Goal: Task Accomplishment & Management: Use online tool/utility

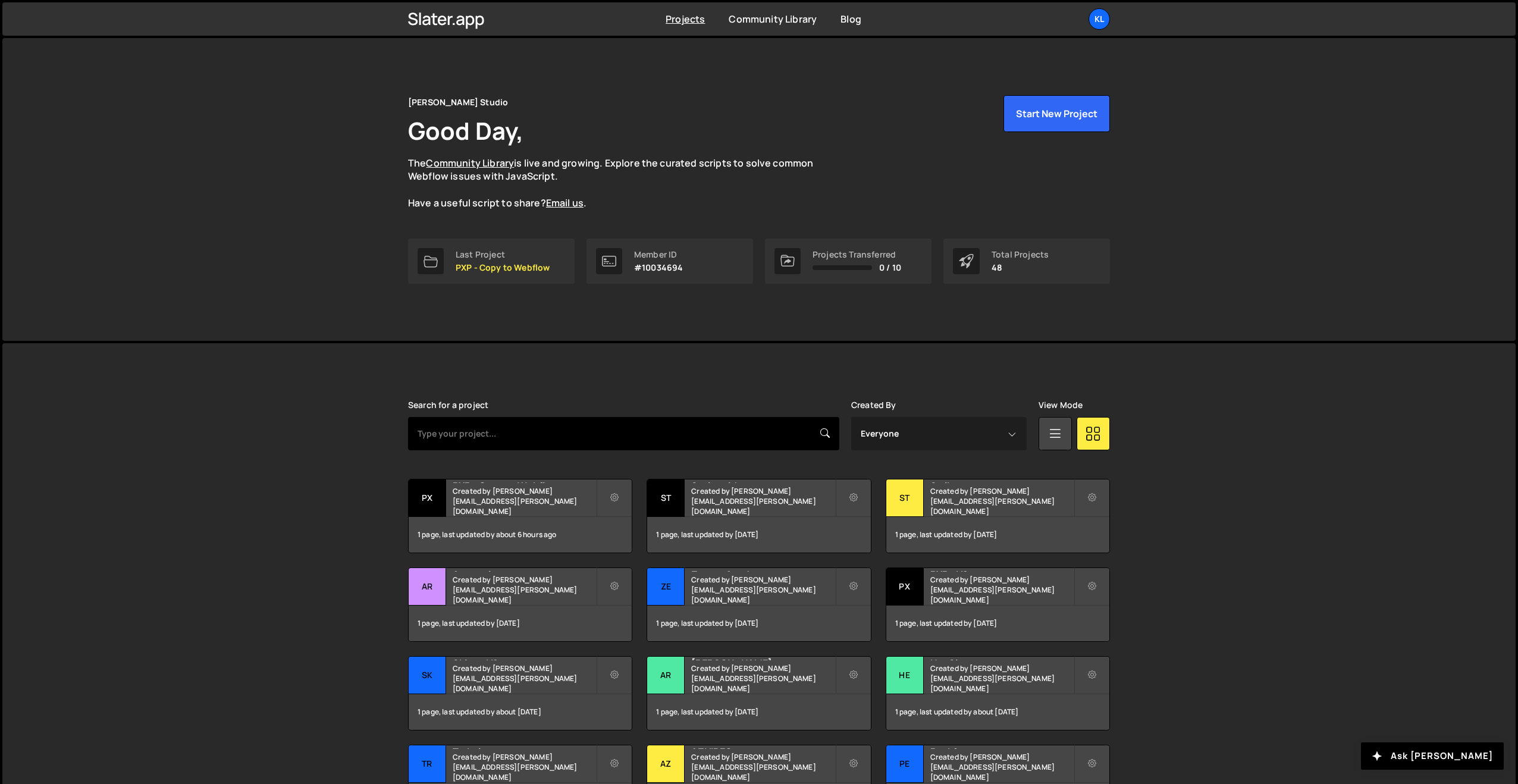
click at [498, 429] on input "text" at bounding box center [623, 433] width 431 height 34
type input "skiv"
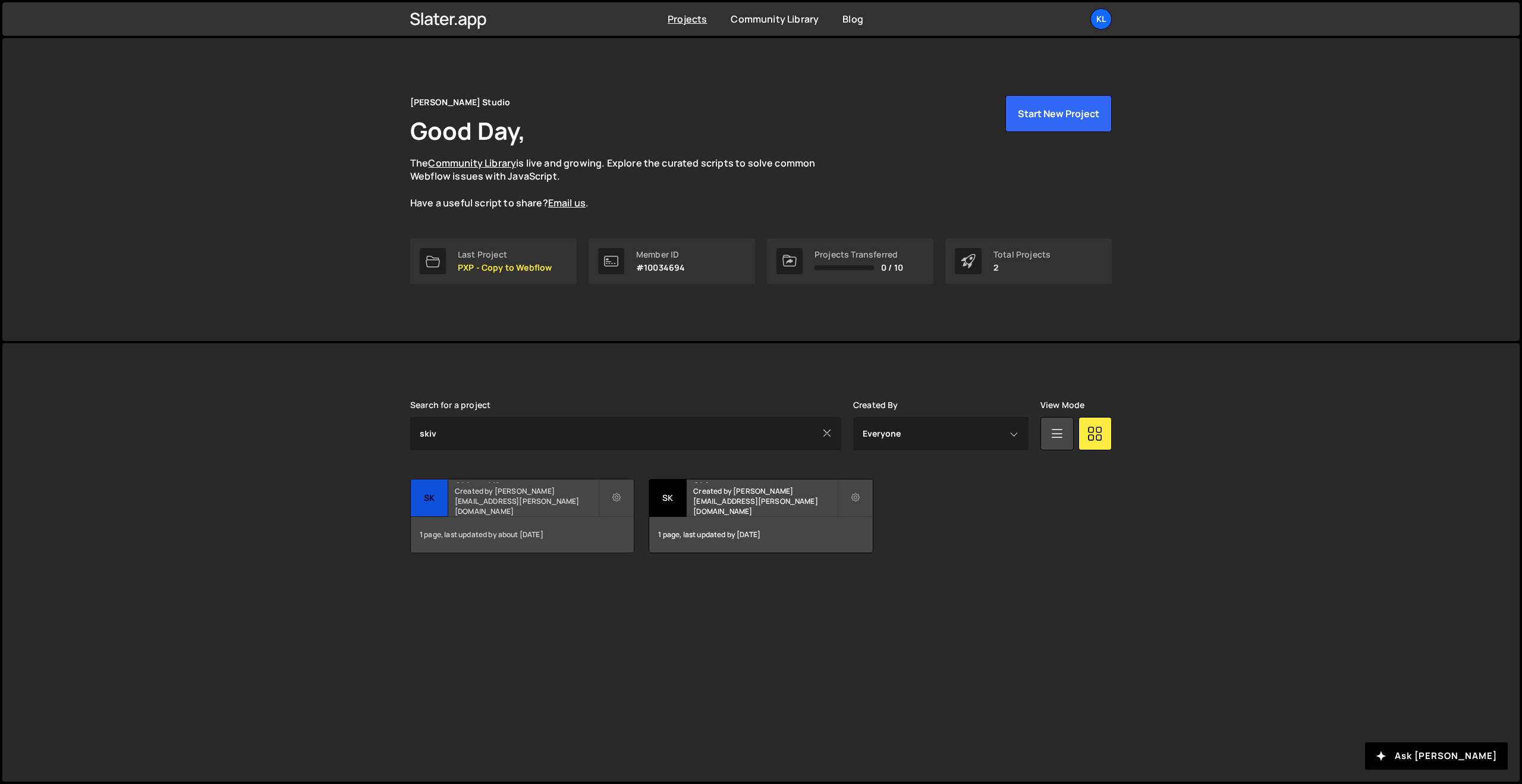
click at [494, 483] on h2 "Skiveo V2" at bounding box center [526, 481] width 143 height 4
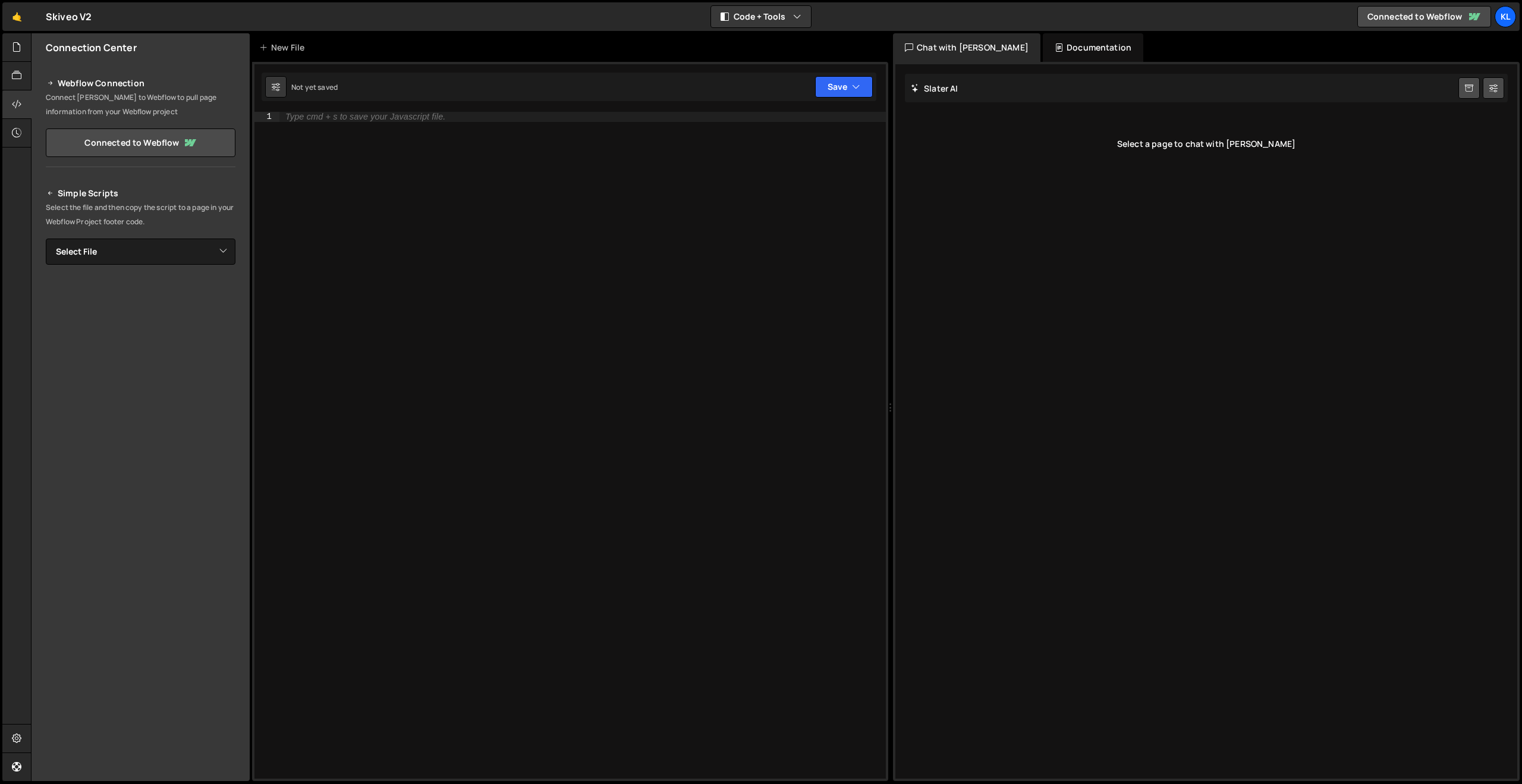
click at [632, 343] on div "Type cmd + s to save your Javascript file." at bounding box center [582, 455] width 607 height 686
click at [17, 46] on icon at bounding box center [16, 47] width 9 height 13
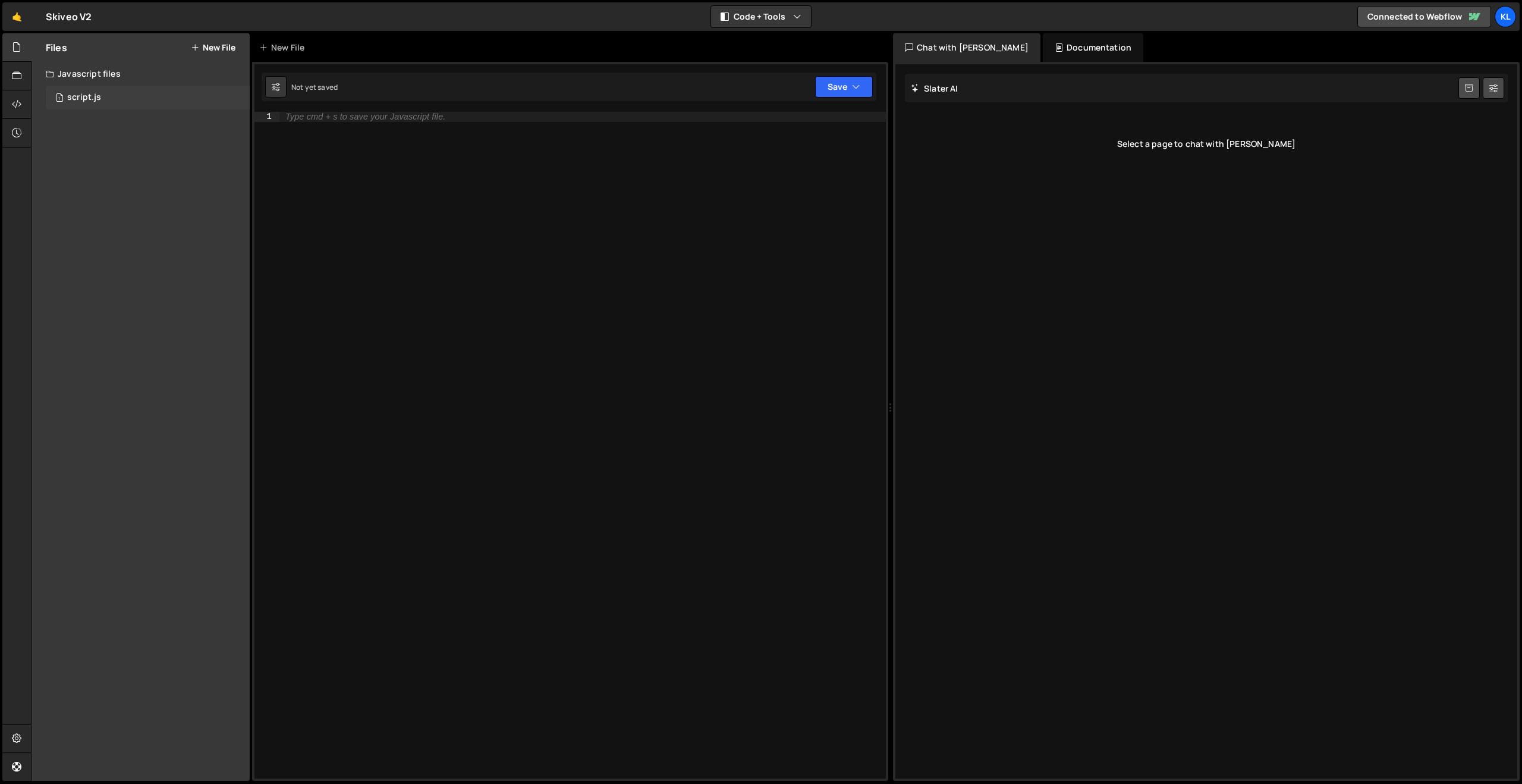
click at [85, 103] on div "1 script.js 0" at bounding box center [148, 98] width 204 height 23
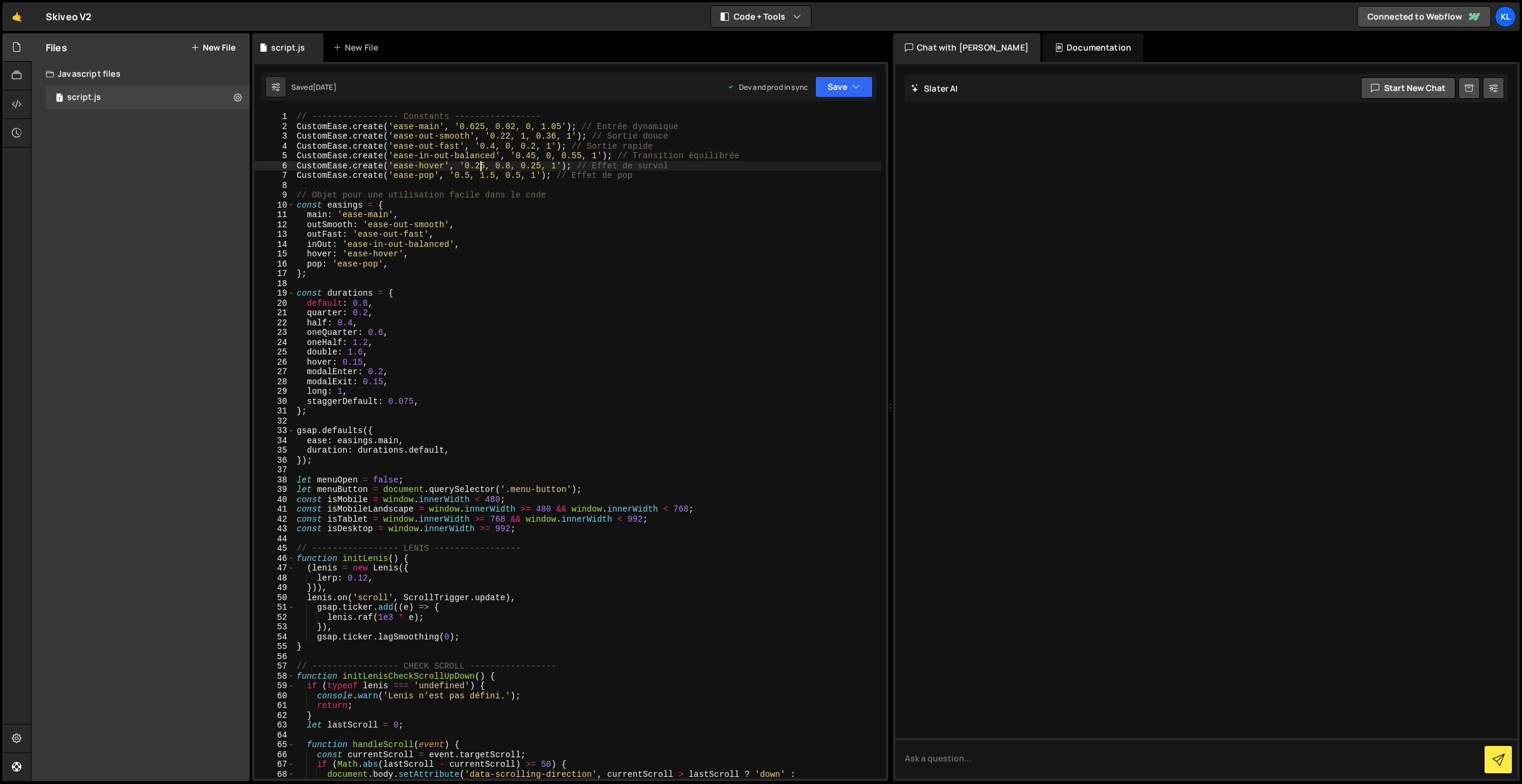
click at [480, 166] on div "// ----------------- Constants ----------------- CustomEase . create ( 'ease-ma…" at bounding box center [588, 455] width 587 height 686
type textarea "}"
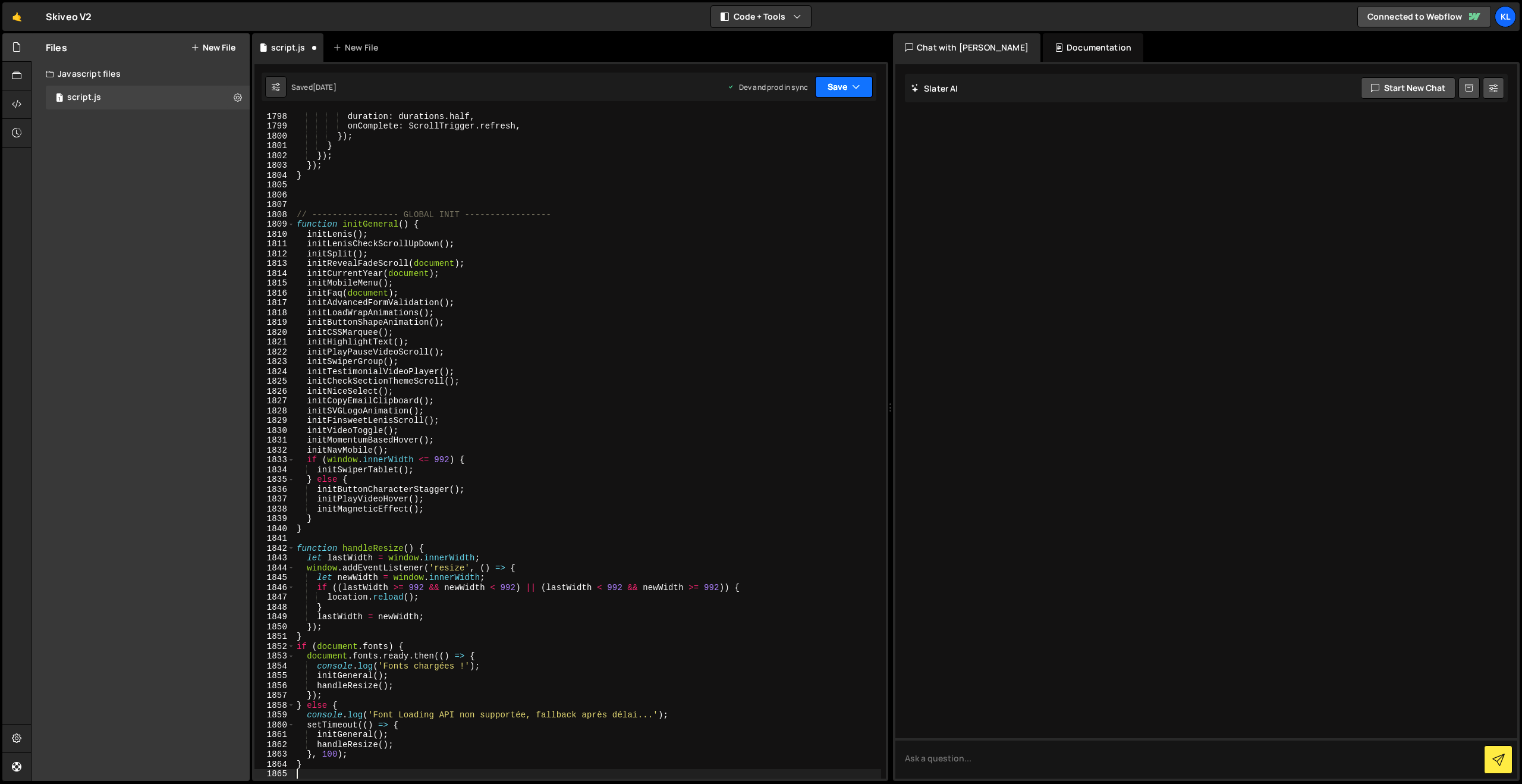
click at [836, 88] on button "Save" at bounding box center [844, 86] width 58 height 21
drag, startPoint x: 786, startPoint y: 175, endPoint x: 776, endPoint y: 164, distance: 14.9
click at [786, 175] on button "Save to Production S Saved 1 week ago" at bounding box center [804, 162] width 143 height 38
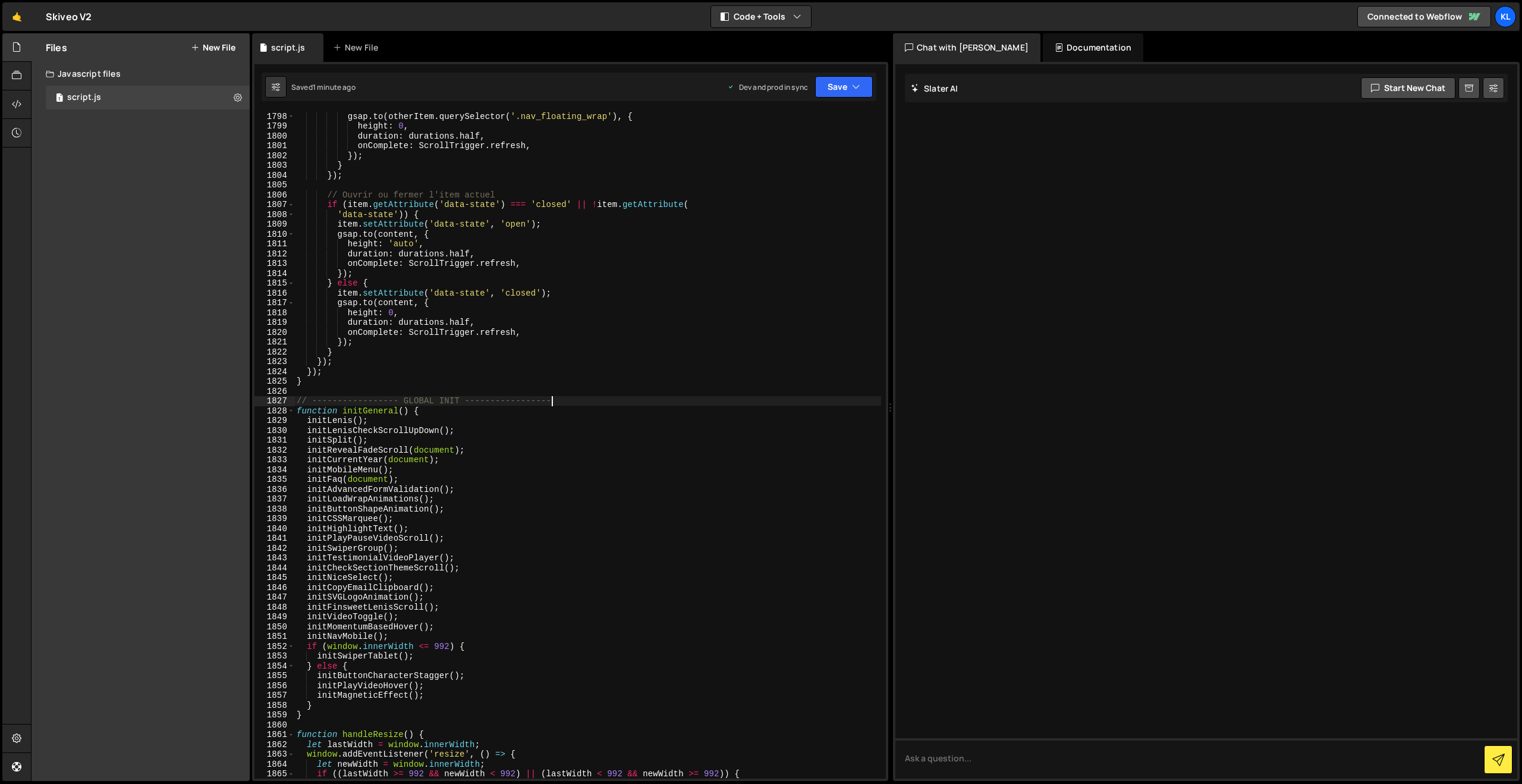
click at [702, 400] on div "gsap . to ( otherItem . querySelector ( '.nav_floating_wrap' ) , { height : 0 ,…" at bounding box center [588, 454] width 587 height 686
type textarea "}"
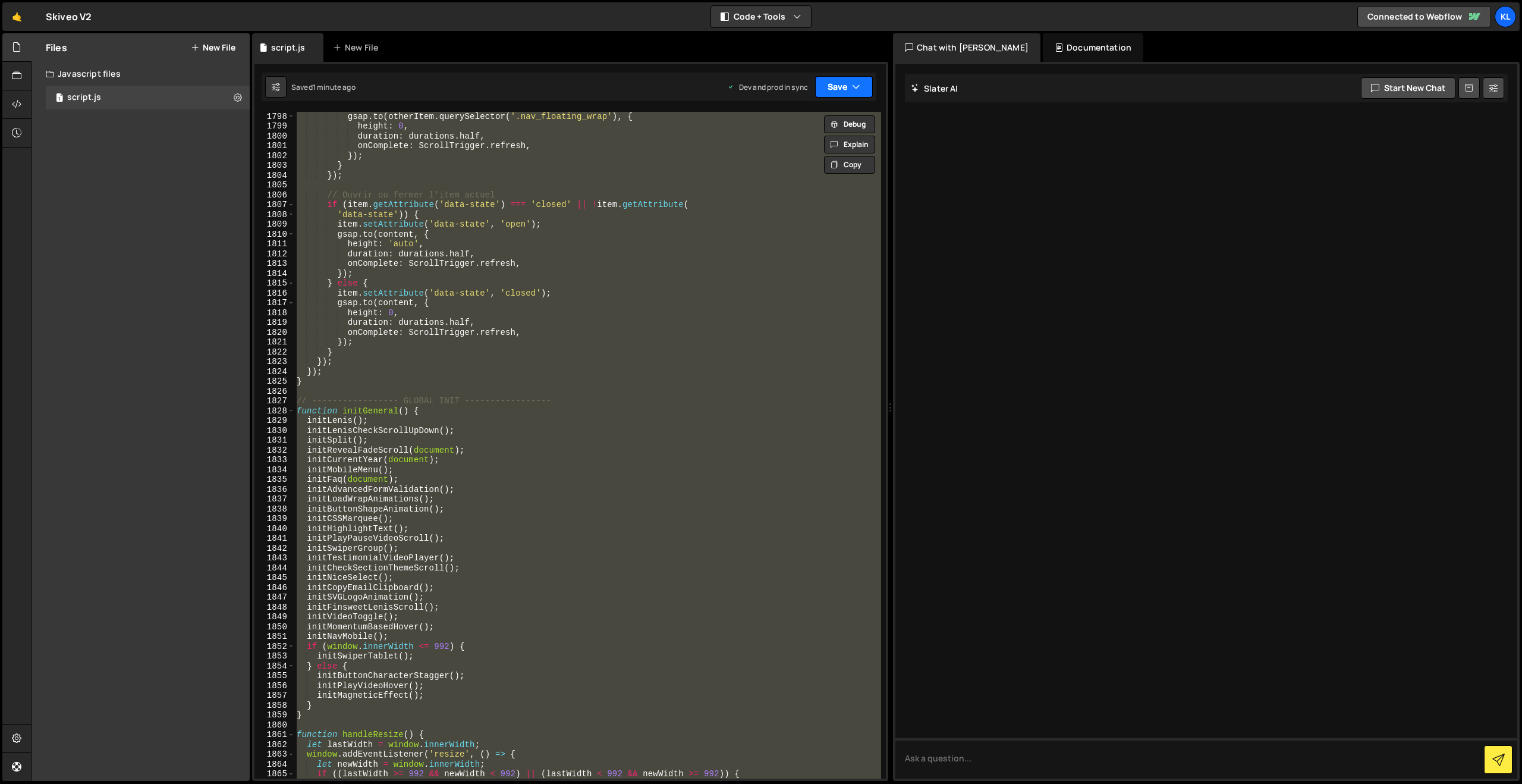
paste textarea
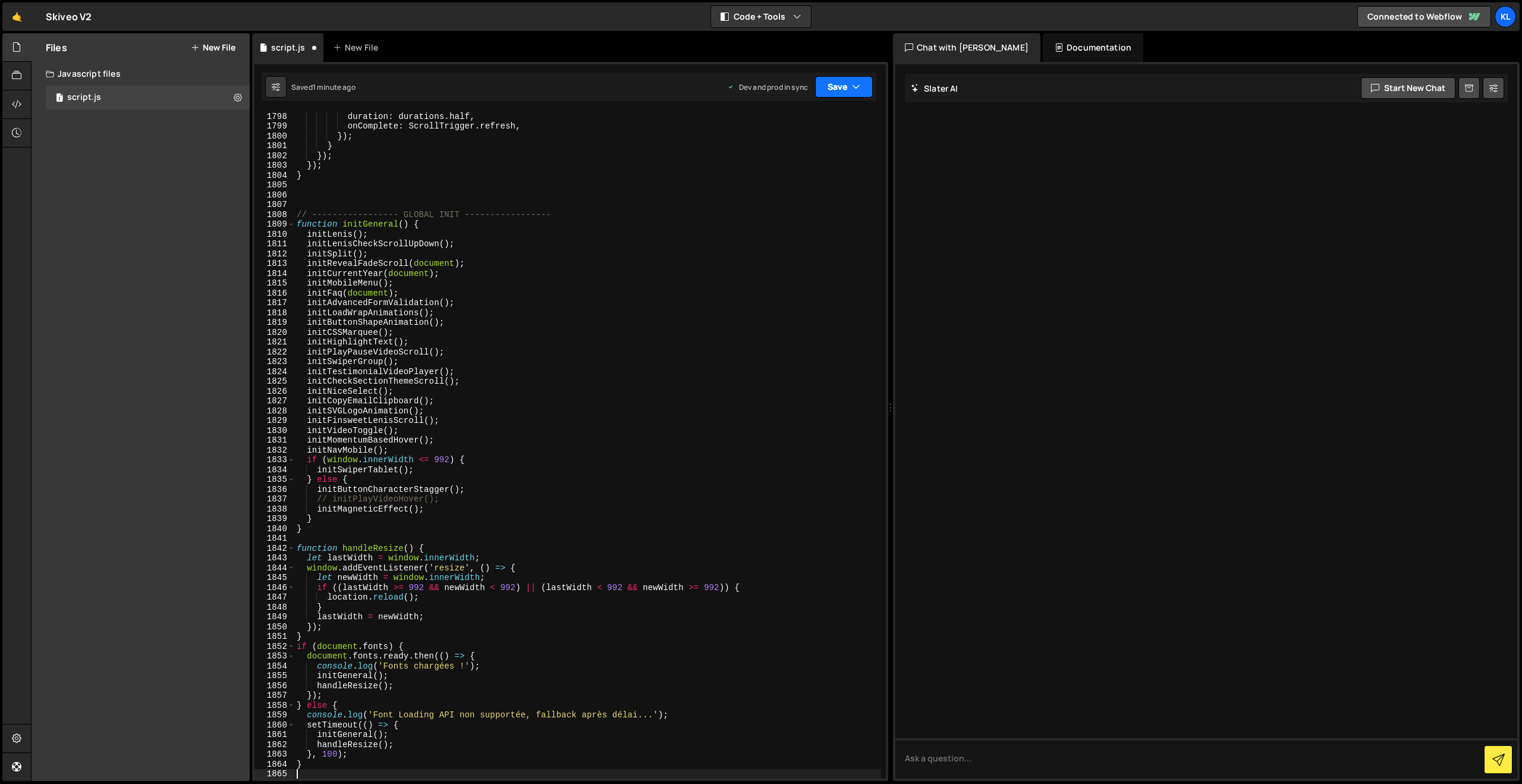
click at [830, 89] on button "Save" at bounding box center [844, 86] width 58 height 21
drag, startPoint x: 764, startPoint y: 167, endPoint x: 753, endPoint y: 151, distance: 19.4
click at [764, 167] on div "Saved 1 minute ago" at bounding box center [804, 167] width 124 height 14
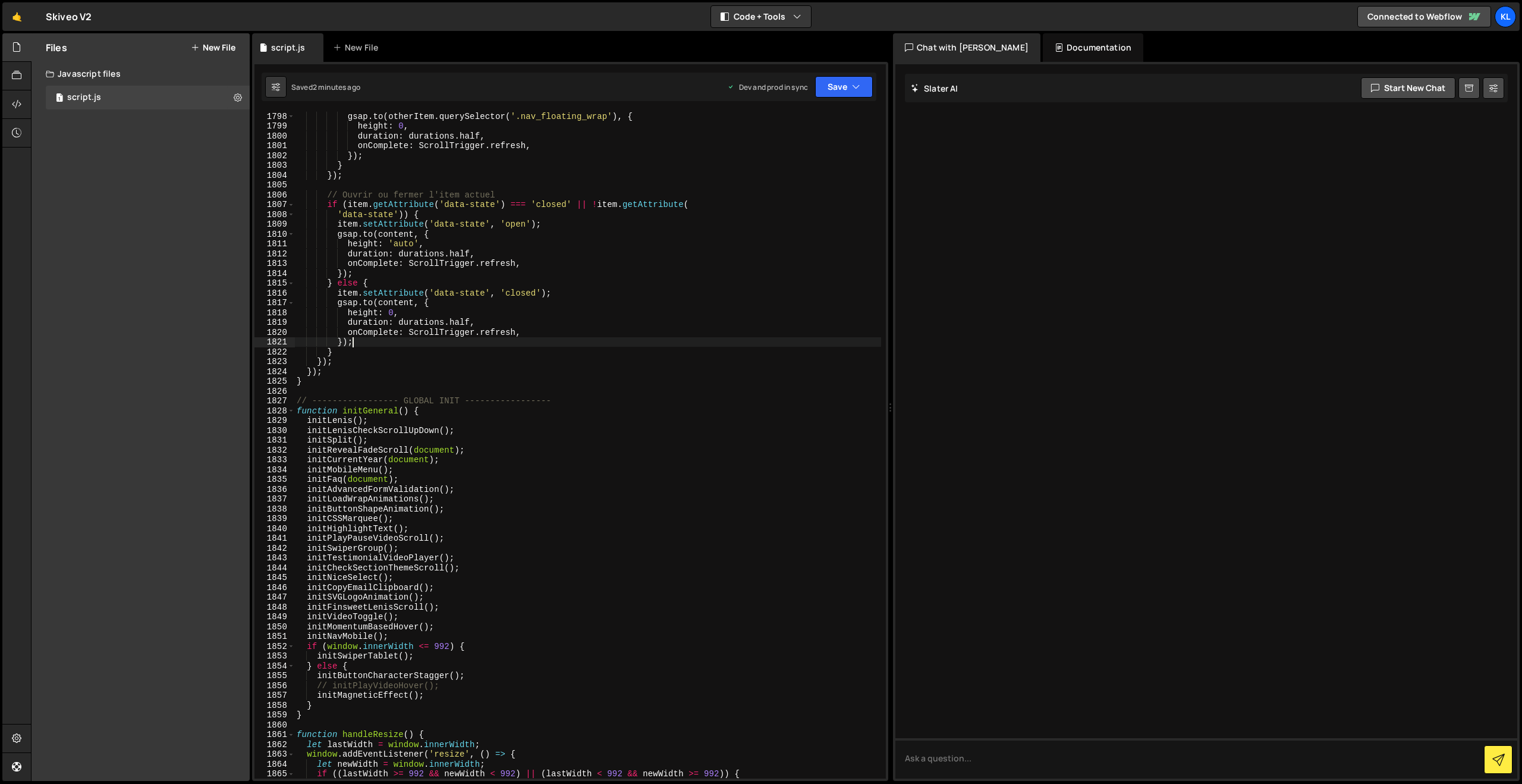
drag, startPoint x: 595, startPoint y: 345, endPoint x: 619, endPoint y: 324, distance: 31.9
click at [595, 345] on div "gsap . to ( otherItem . querySelector ( '.nav_floating_wrap' ) , { height : 0 ,…" at bounding box center [588, 454] width 587 height 686
type textarea "}"
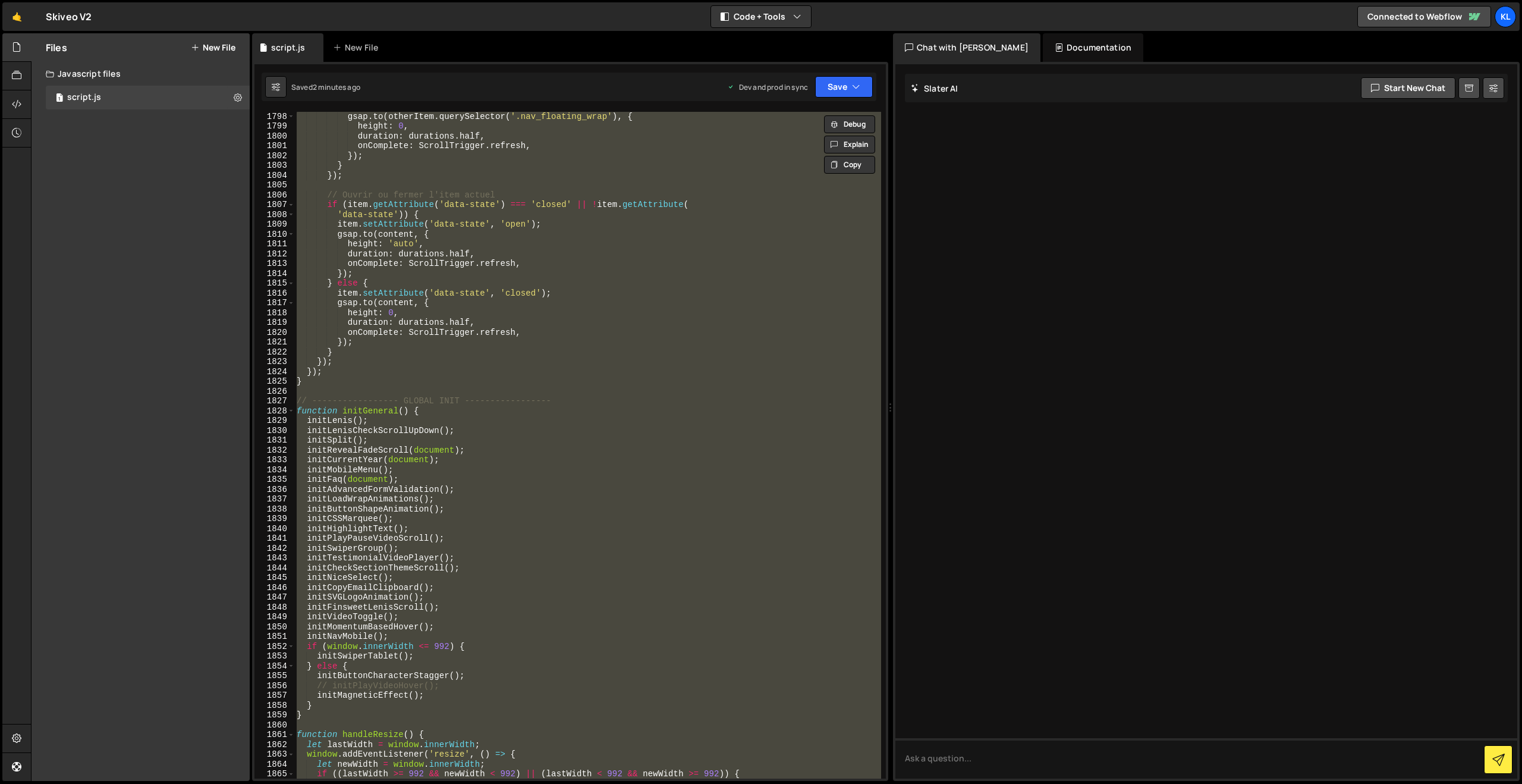
paste textarea
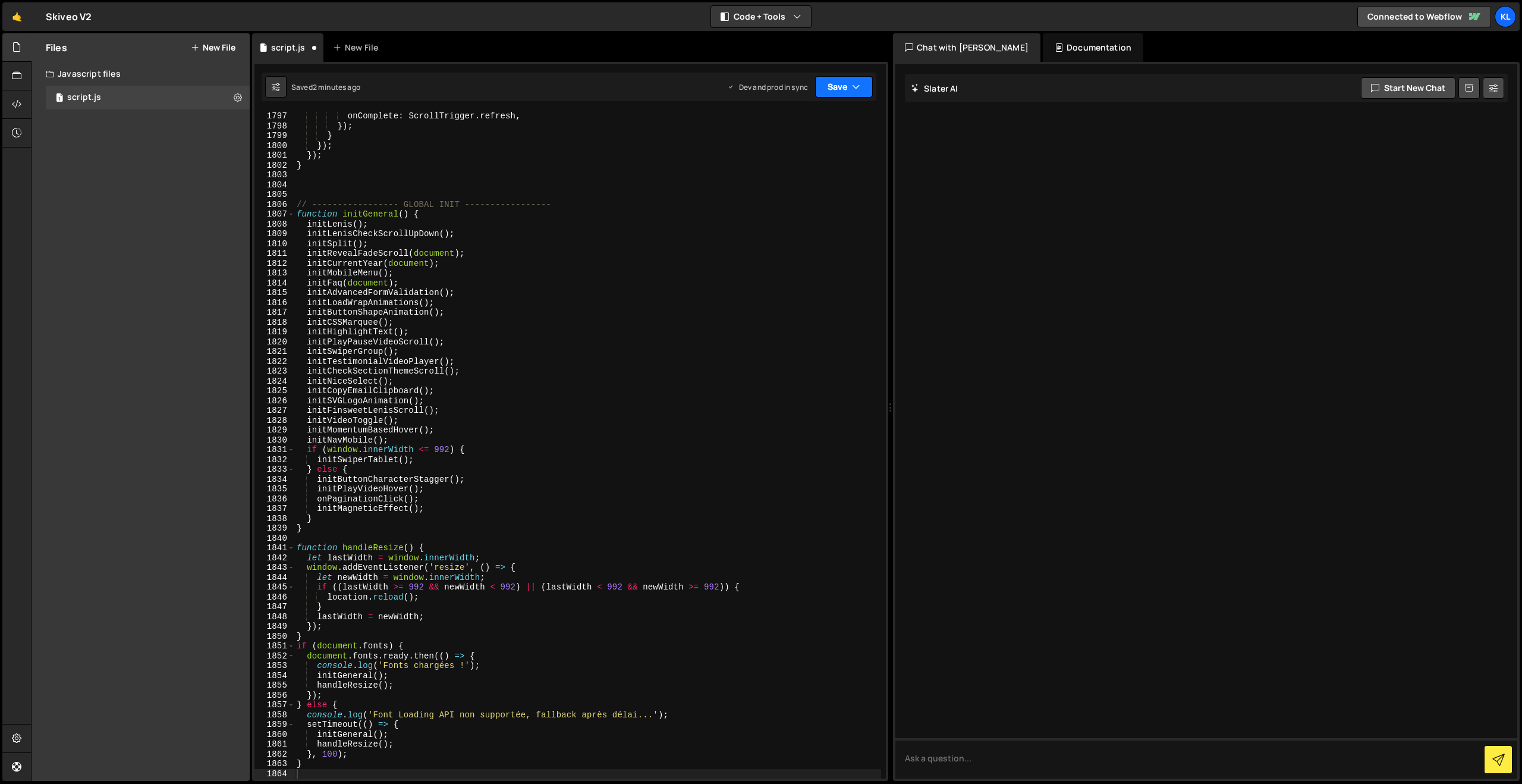
click at [833, 88] on button "Save" at bounding box center [844, 86] width 58 height 21
click at [782, 161] on div "Saved 2 minutes ago" at bounding box center [804, 167] width 124 height 14
